Goal: Task Accomplishment & Management: Complete application form

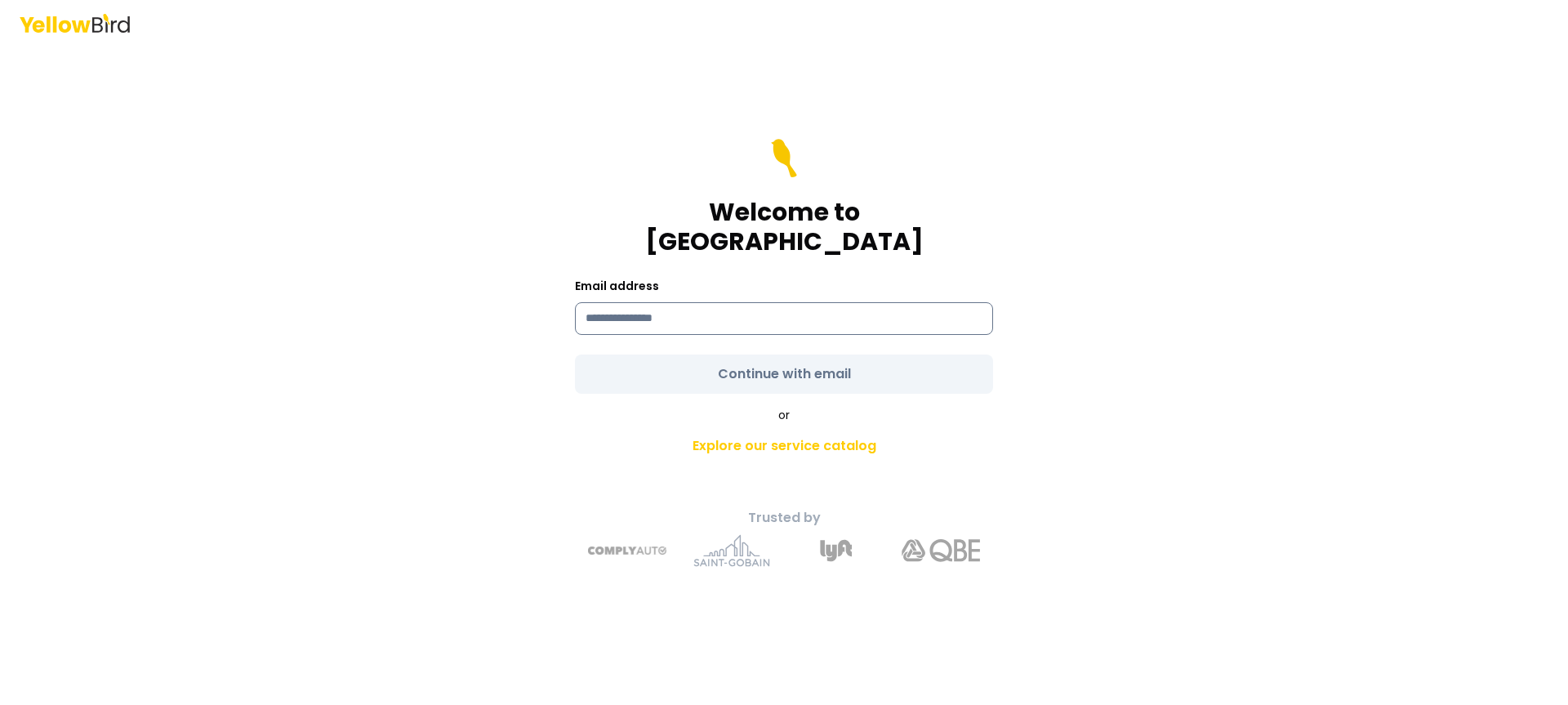
click at [651, 302] on input at bounding box center [783, 318] width 418 height 33
click at [0, 704] on com-1password-button at bounding box center [0, 705] width 0 height 0
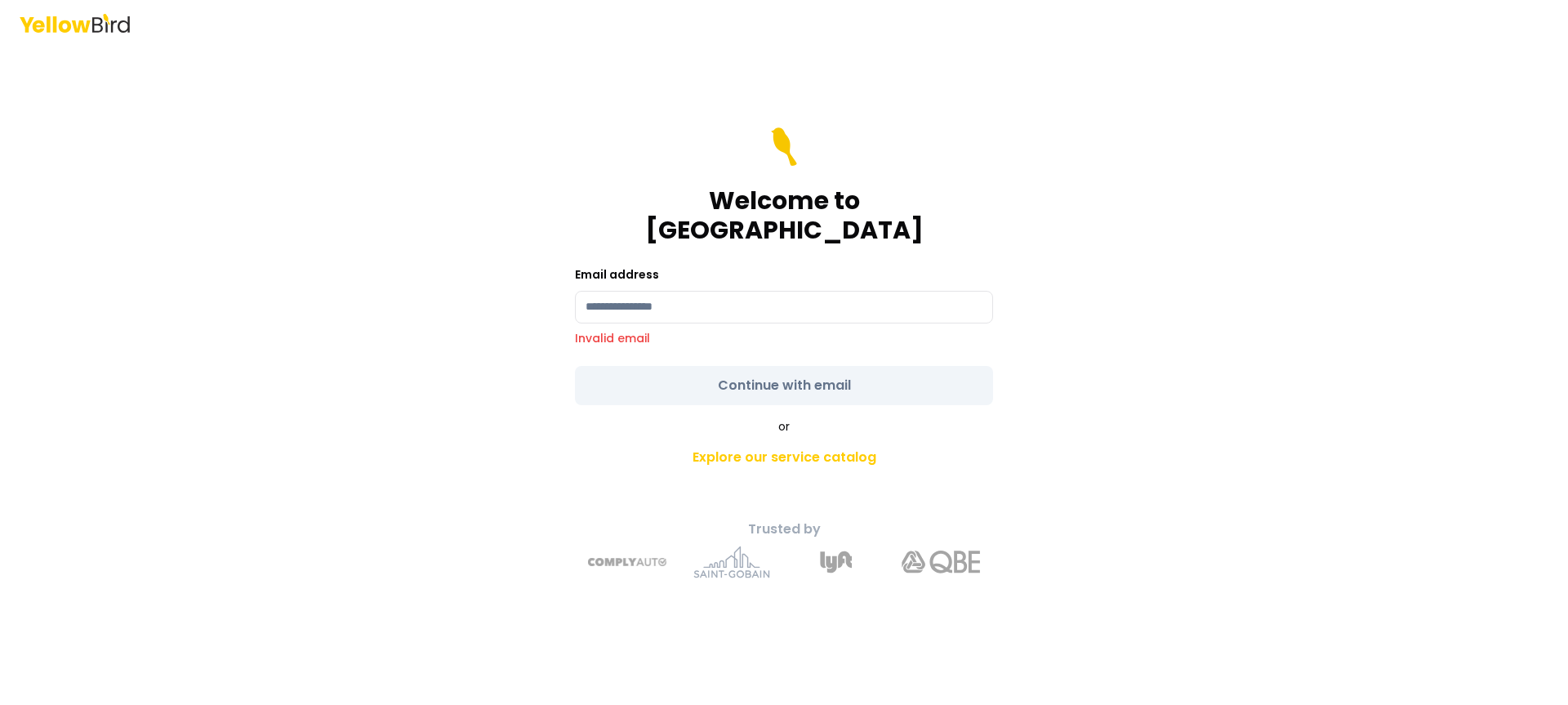
click at [961, 332] on form "Welcome to YellowBird Email address Invalid email Continue with email" at bounding box center [783, 266] width 418 height 278
click at [856, 294] on input at bounding box center [783, 307] width 418 height 33
click at [965, 299] on input at bounding box center [783, 307] width 418 height 33
click at [0, 704] on com-1password-button at bounding box center [0, 705] width 0 height 0
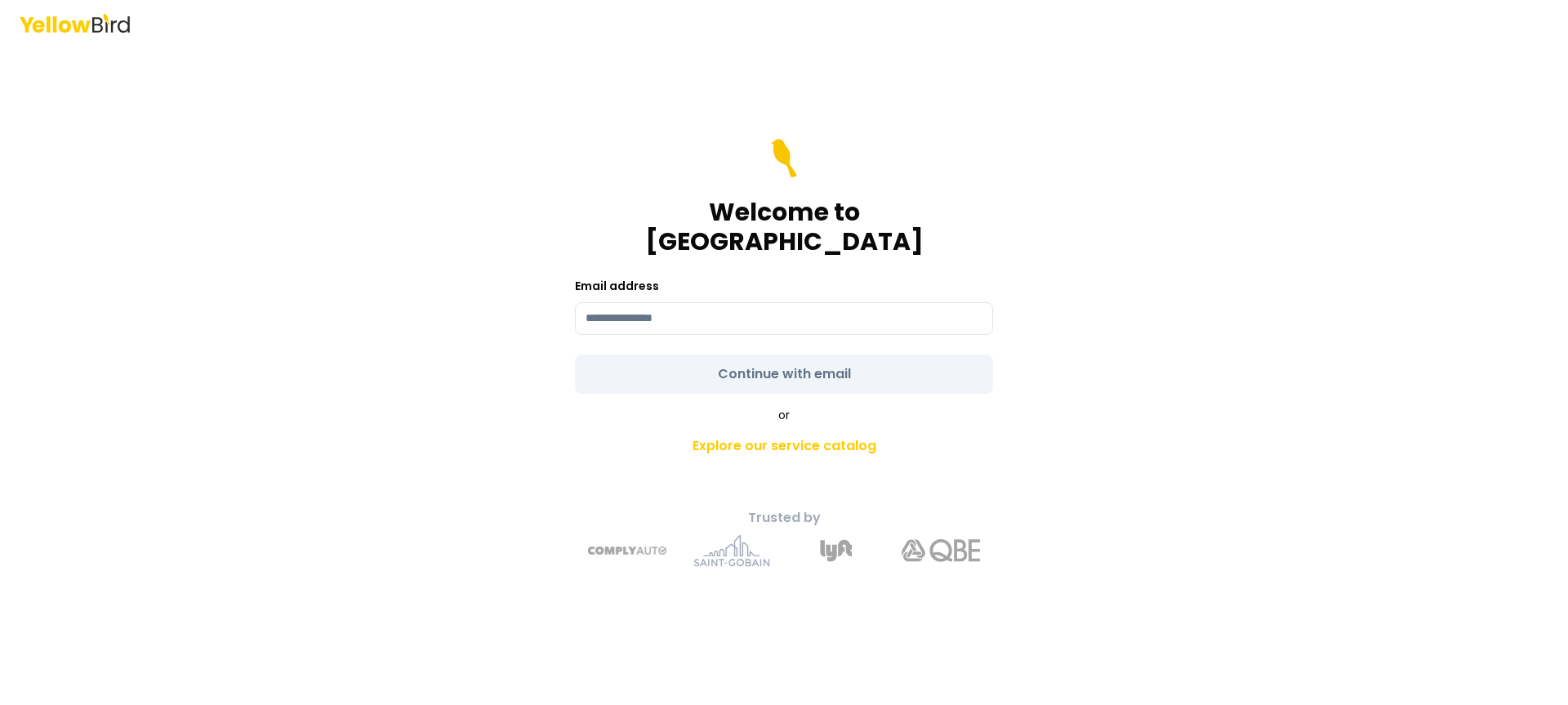
type input "**********"
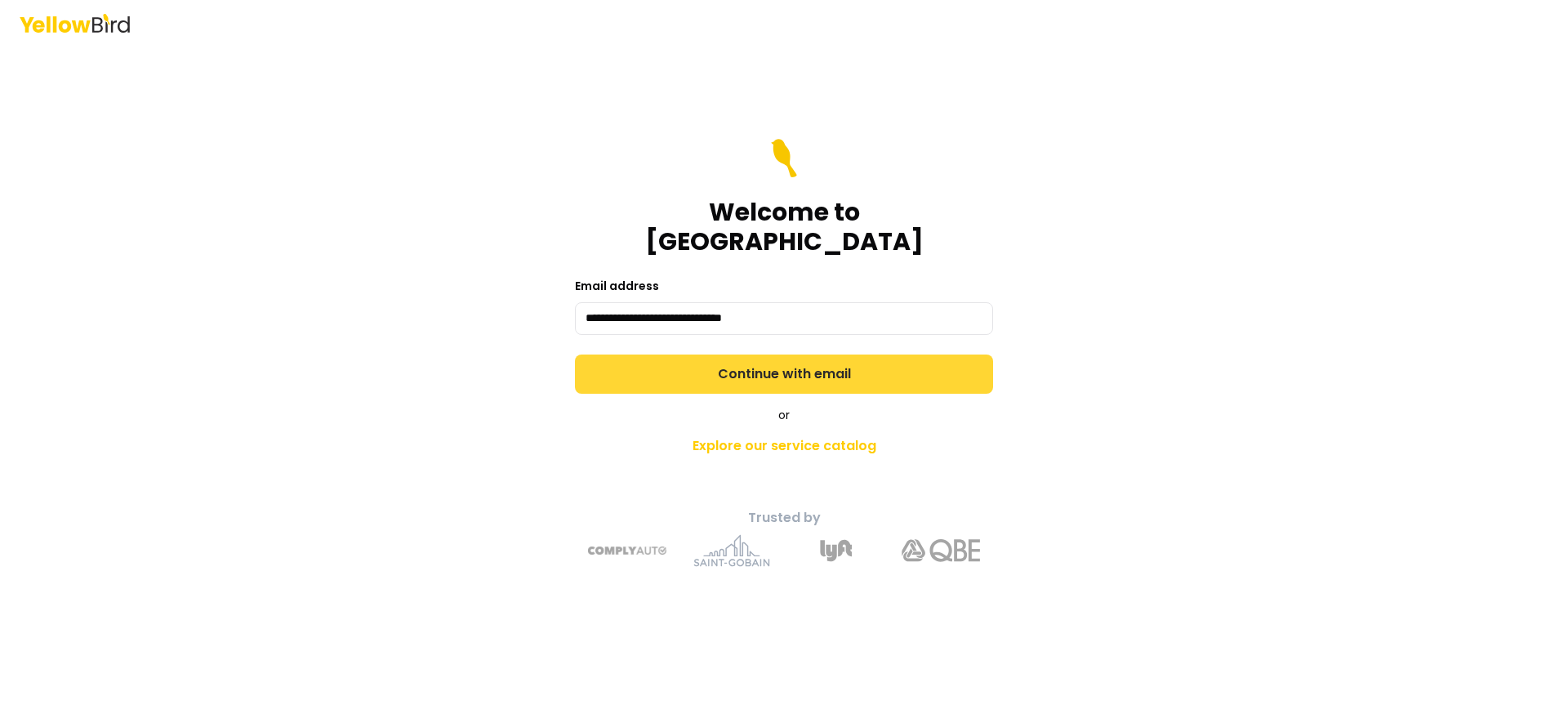
click at [893, 354] on button "Continue with email" at bounding box center [783, 374] width 418 height 40
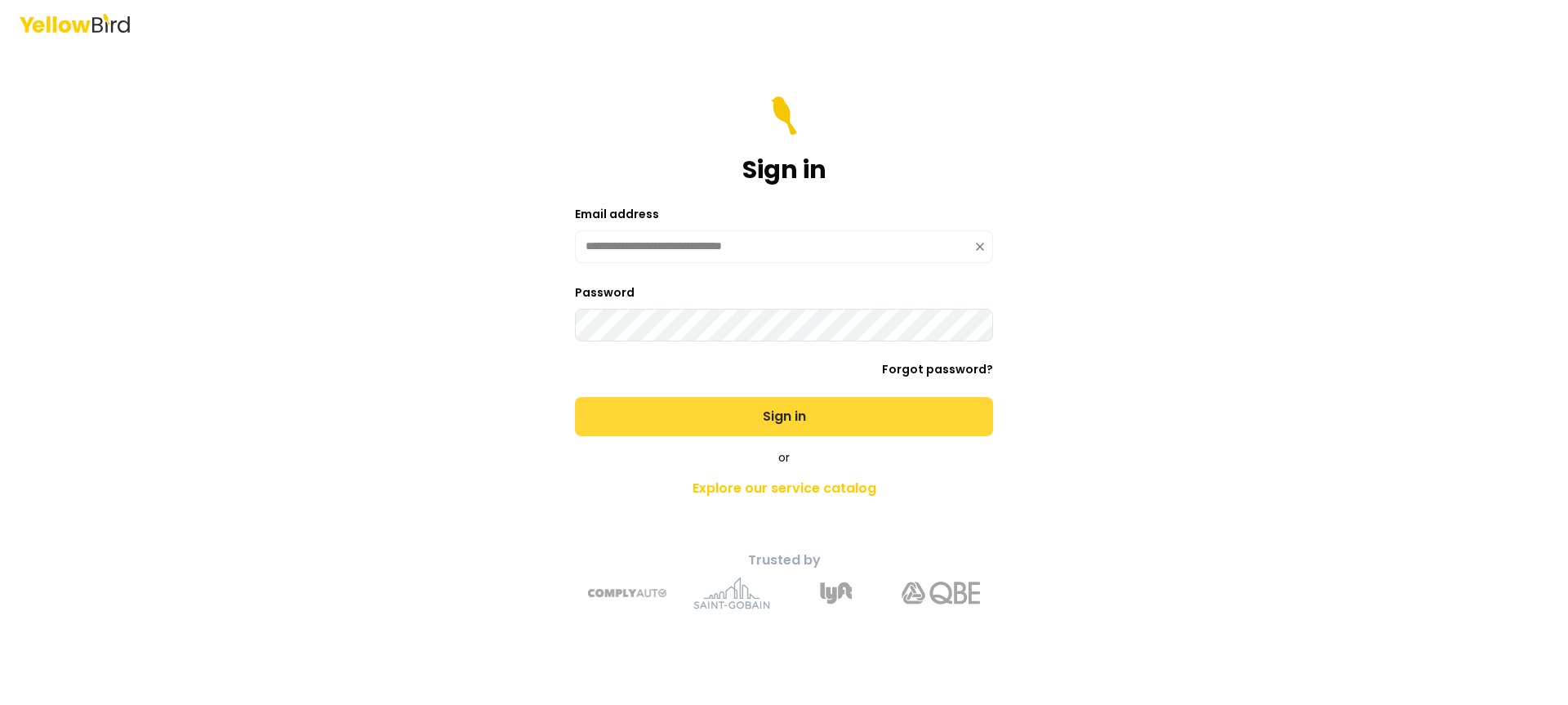
click at [833, 416] on button "Sign in" at bounding box center [783, 416] width 418 height 40
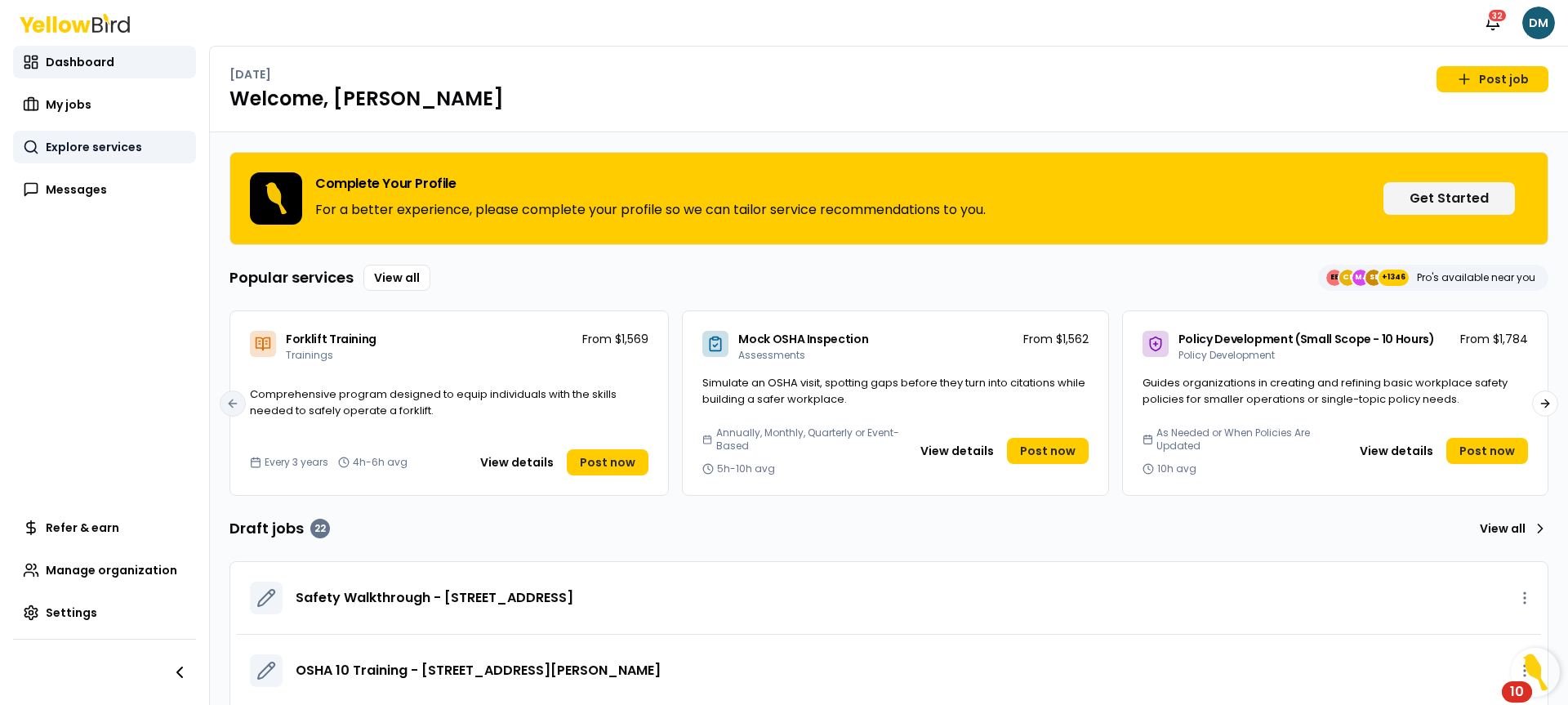
click at [89, 137] on link "Explore services" at bounding box center [104, 146] width 183 height 33
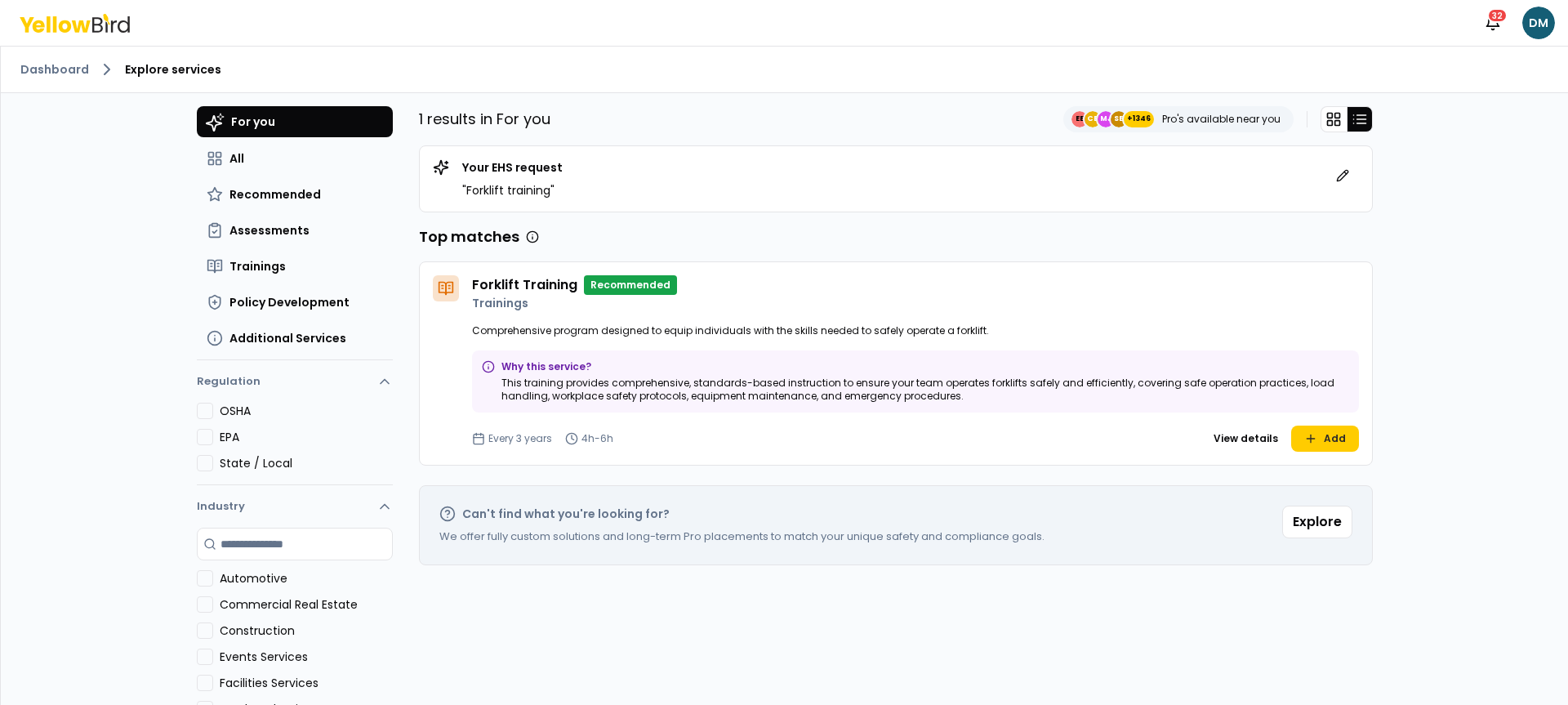
click at [987, 108] on div "1 results in For you EE CE MJ SE +1346 Pro's available near you" at bounding box center [896, 119] width 954 height 26
click at [990, 109] on div "1 results in For you EE CE MJ SE +1346 Pro's available near you" at bounding box center [896, 119] width 954 height 26
click at [236, 162] on span "All" at bounding box center [236, 158] width 14 height 16
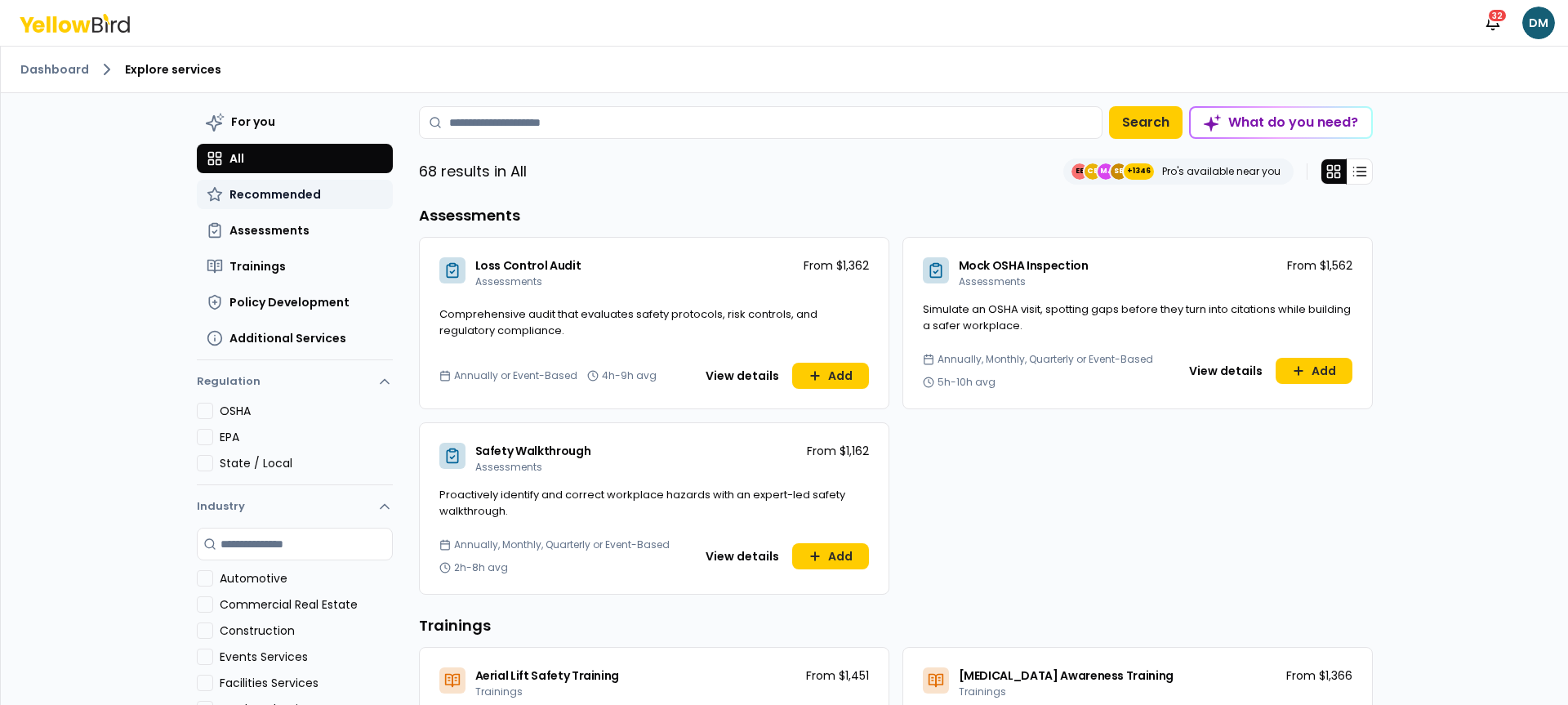
click at [256, 189] on span "Recommended" at bounding box center [275, 193] width 92 height 16
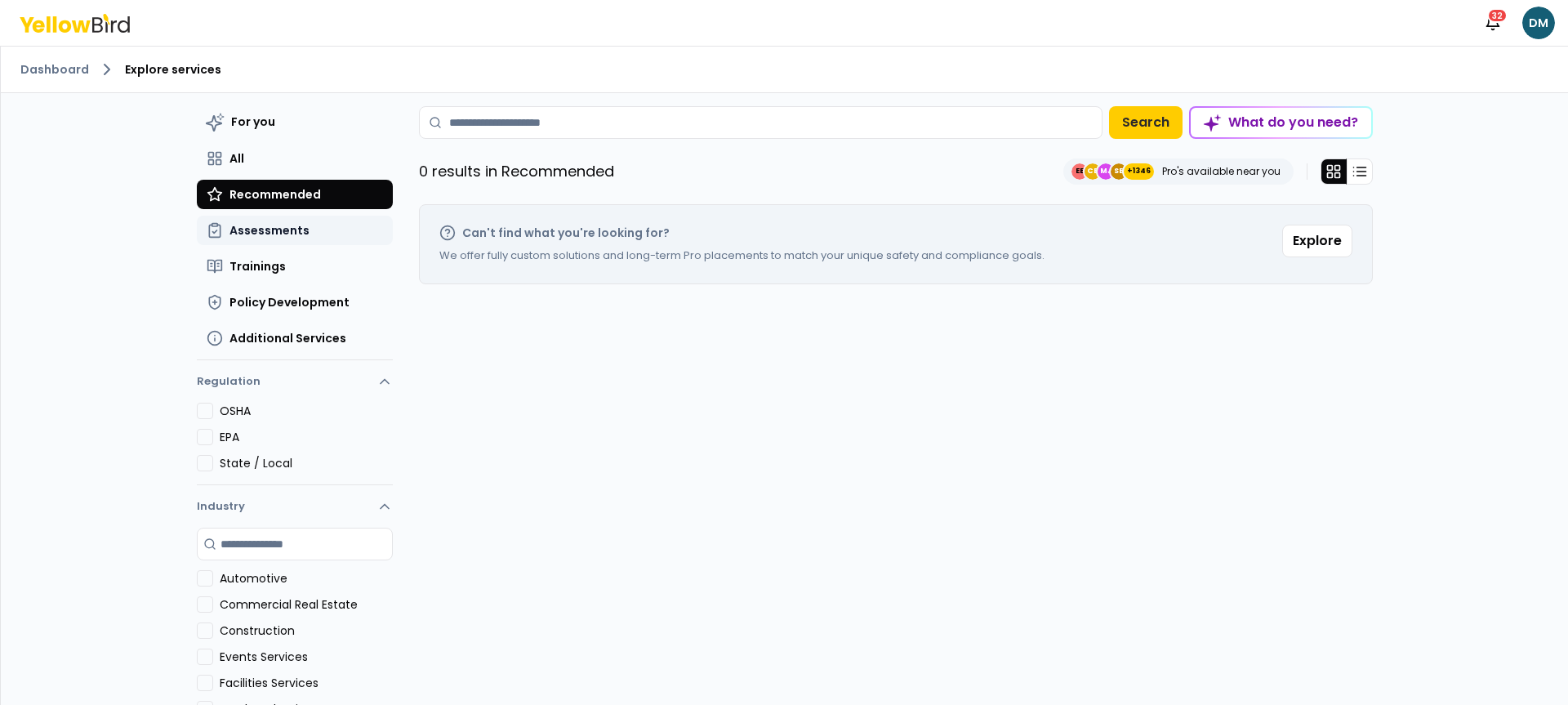
click at [259, 225] on span "Assessments" at bounding box center [269, 230] width 80 height 16
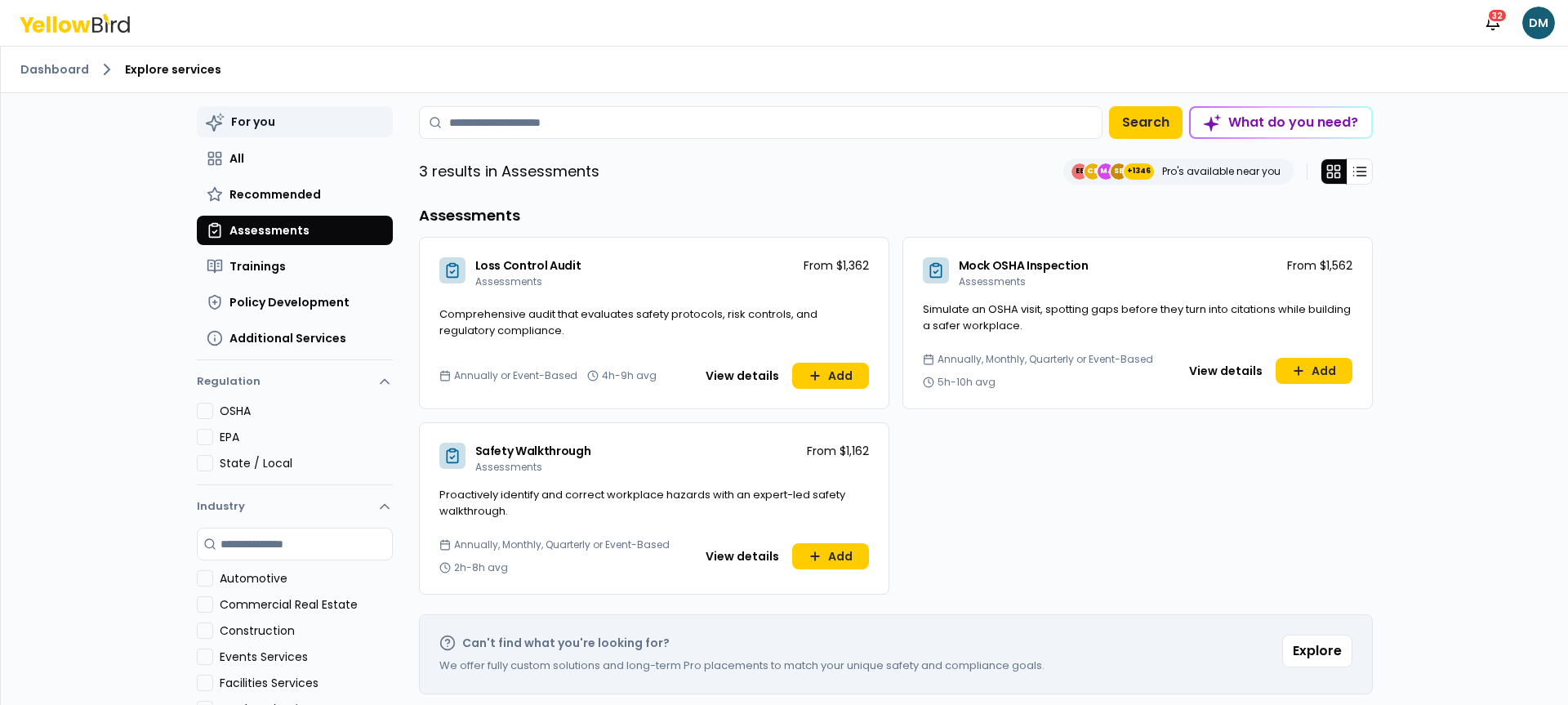
click at [261, 116] on span "For you" at bounding box center [253, 121] width 44 height 16
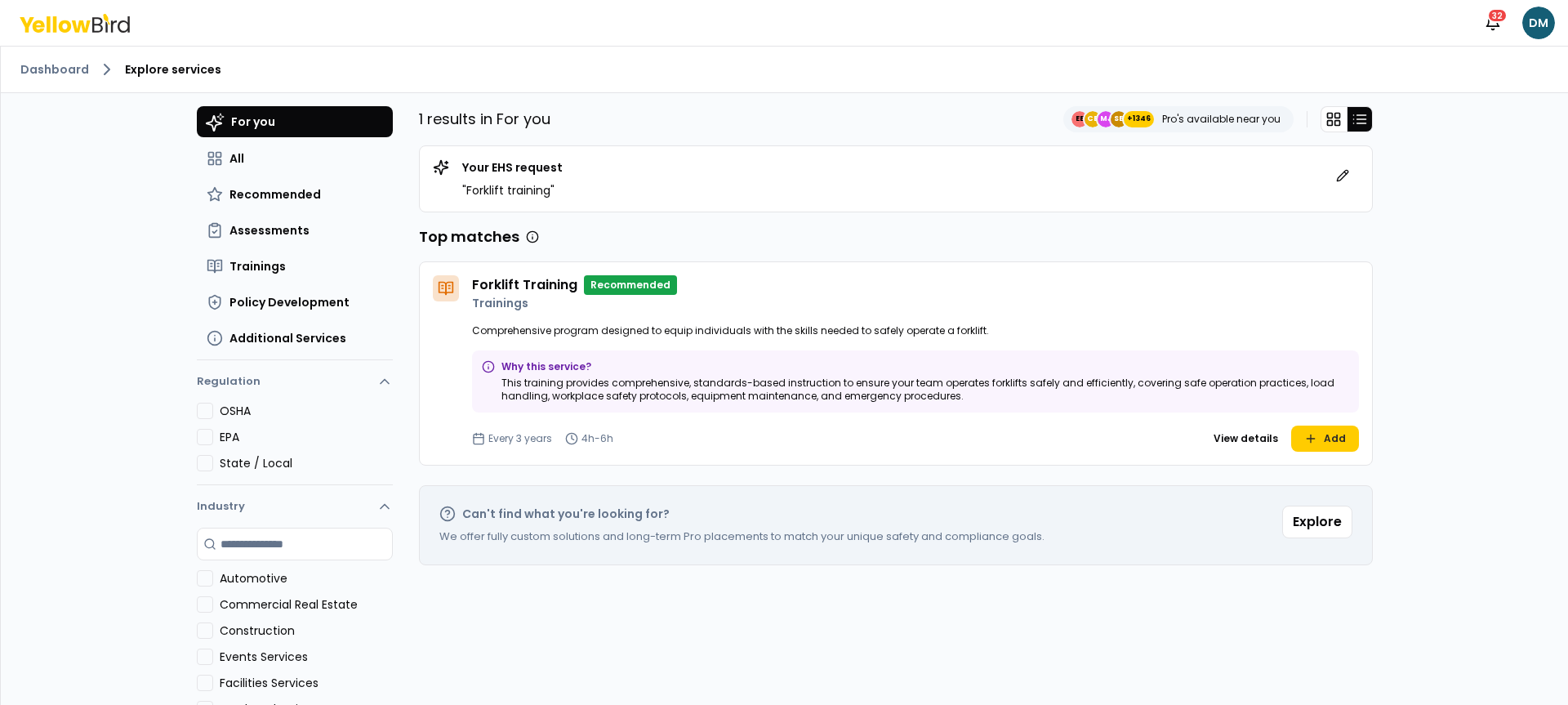
click at [706, 88] on div "Dashboard Explore services" at bounding box center [784, 69] width 1567 height 46
